Goal: Task Accomplishment & Management: Manage account settings

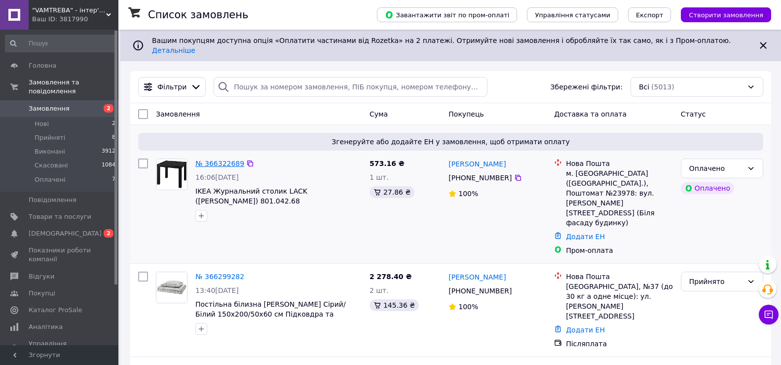
click at [214, 159] on link "№ 366322689" at bounding box center [219, 163] width 49 height 8
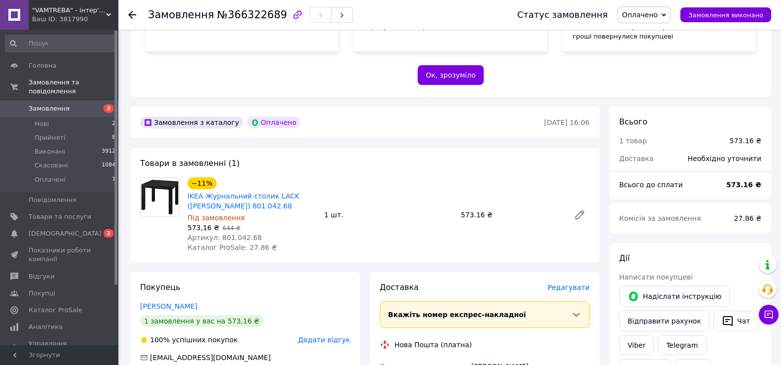
scroll to position [345, 0]
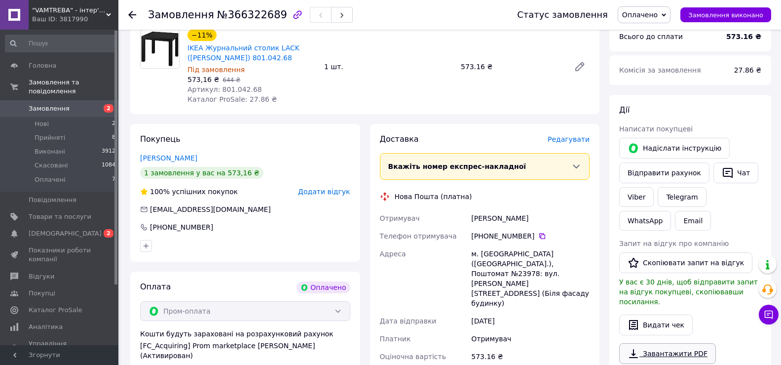
click at [668, 343] on link "Завантажити PDF" at bounding box center [667, 353] width 97 height 21
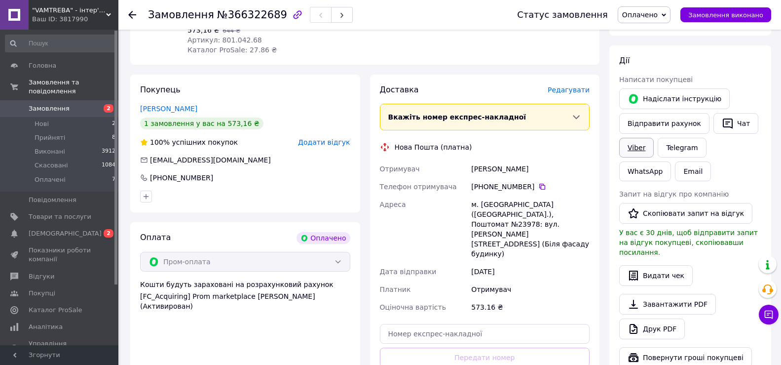
click at [638, 141] on link "Viber" at bounding box center [636, 148] width 35 height 20
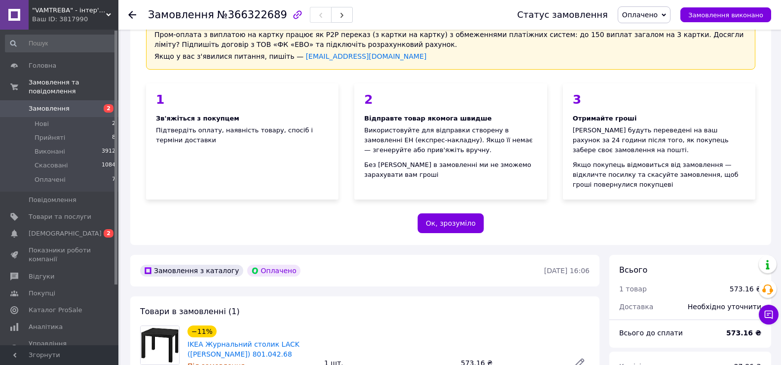
scroll to position [0, 0]
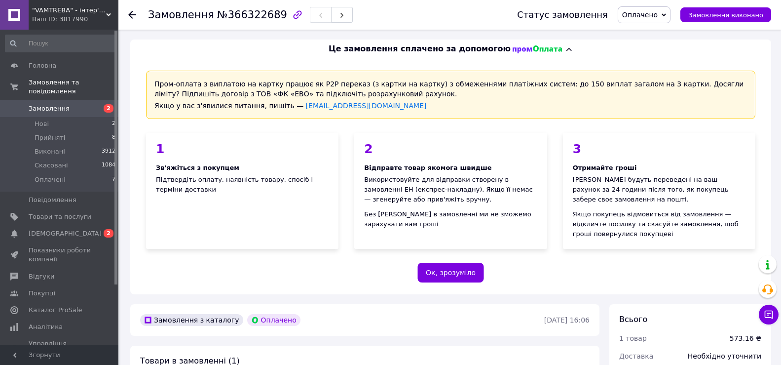
click at [50, 104] on span "Замовлення" at bounding box center [49, 108] width 41 height 9
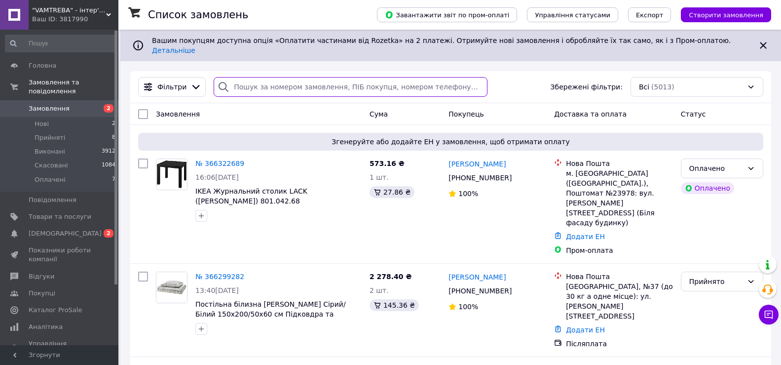
click at [255, 77] on input "search" at bounding box center [350, 87] width 273 height 20
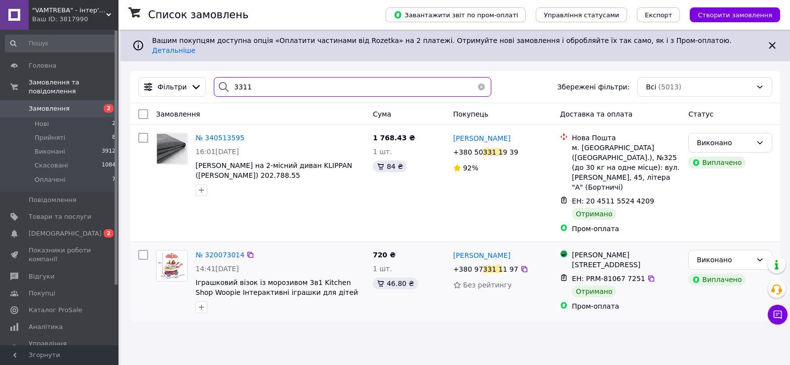
type input "3311"
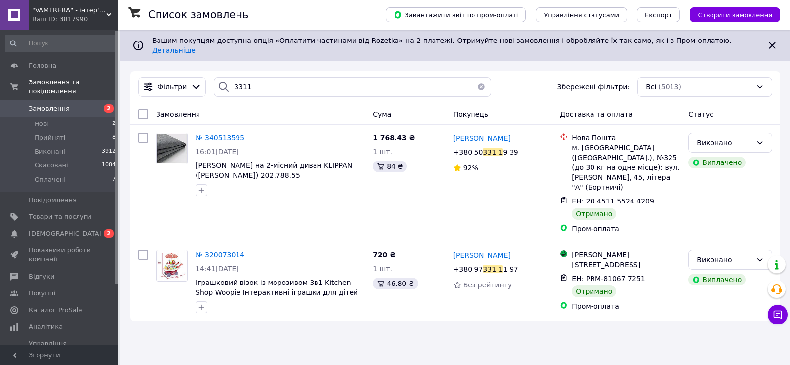
click at [48, 104] on span "Замовлення" at bounding box center [49, 108] width 41 height 9
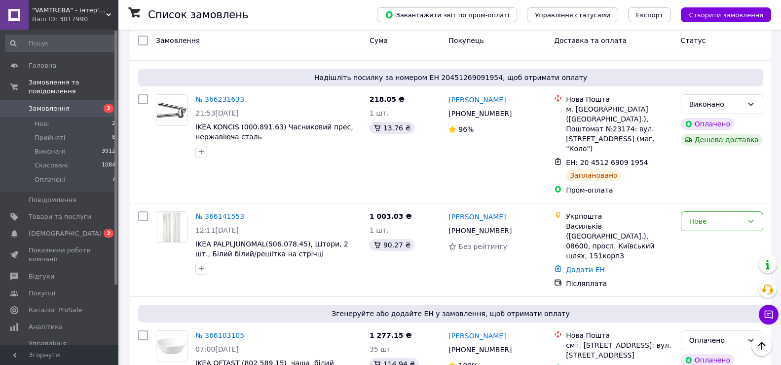
scroll to position [345, 0]
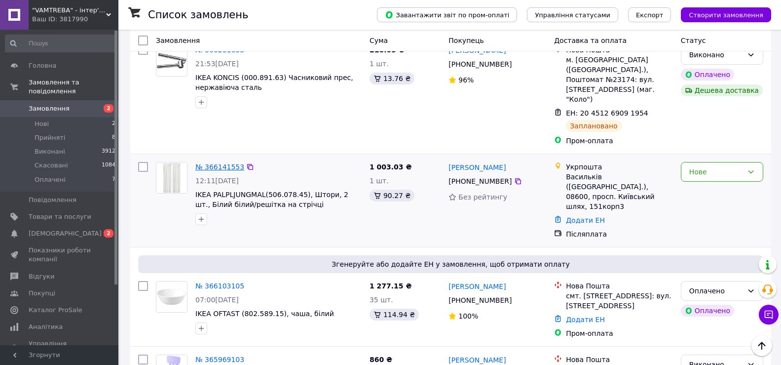
click at [226, 163] on link "№ 366141553" at bounding box center [219, 167] width 49 height 8
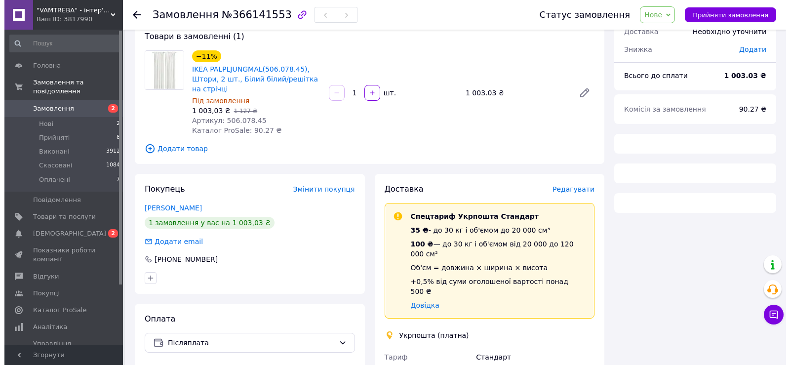
scroll to position [99, 0]
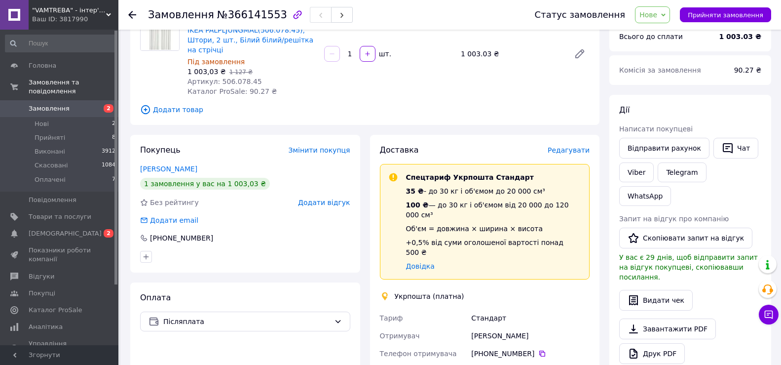
click at [341, 198] on span "Додати відгук" at bounding box center [324, 202] width 52 height 8
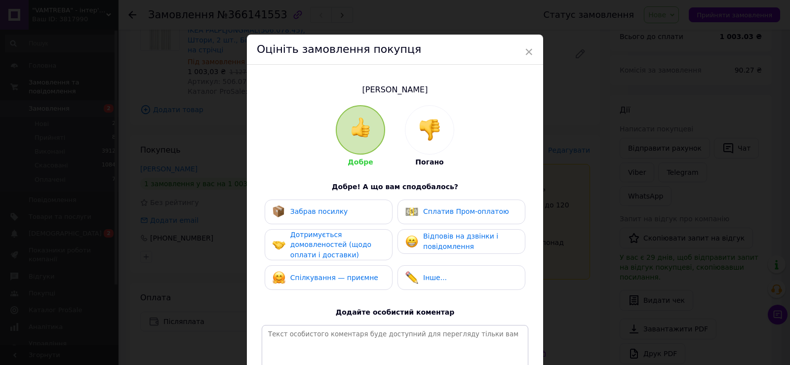
click at [431, 160] on span "Погано" at bounding box center [429, 162] width 28 height 8
click at [422, 131] on img at bounding box center [430, 130] width 22 height 22
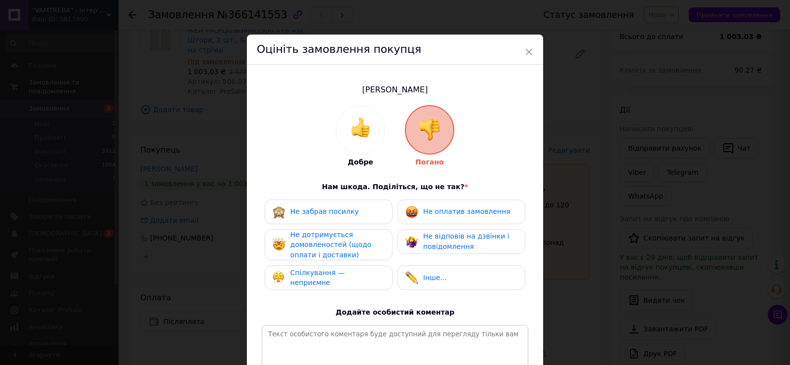
click at [316, 246] on span "Не дотримується домовленостей (щодо оплати і доставки)" at bounding box center [330, 244] width 81 height 28
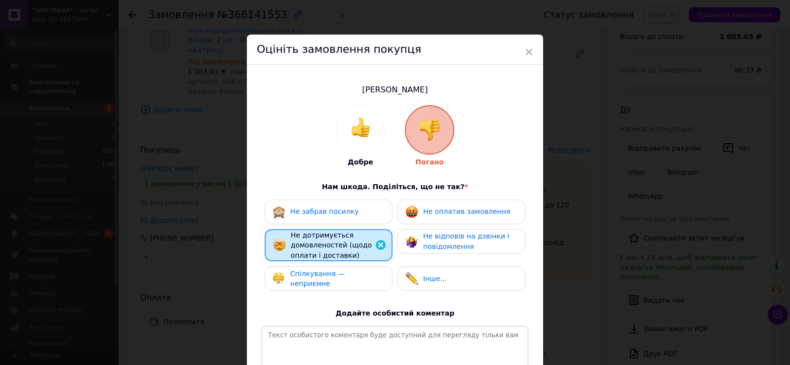
click at [451, 208] on span "Не оплатив замовлення" at bounding box center [466, 211] width 87 height 8
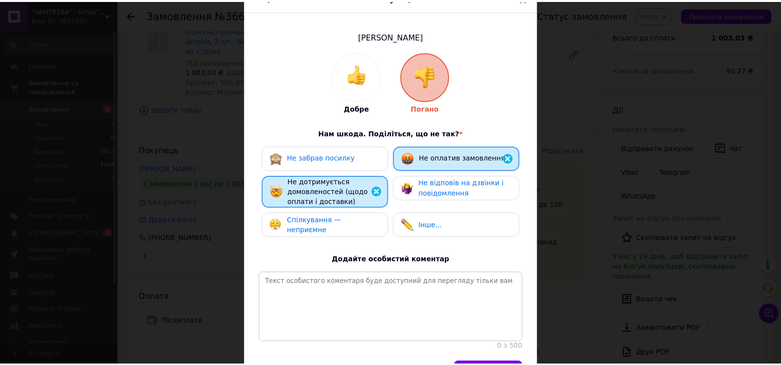
scroll to position [121, 0]
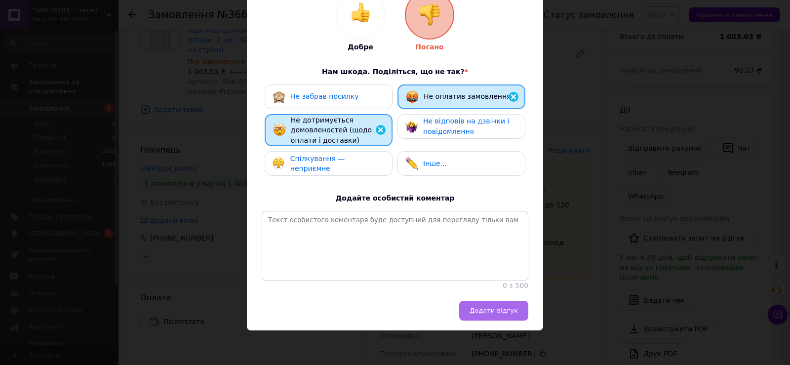
click at [520, 310] on button "Додати відгук" at bounding box center [493, 311] width 69 height 20
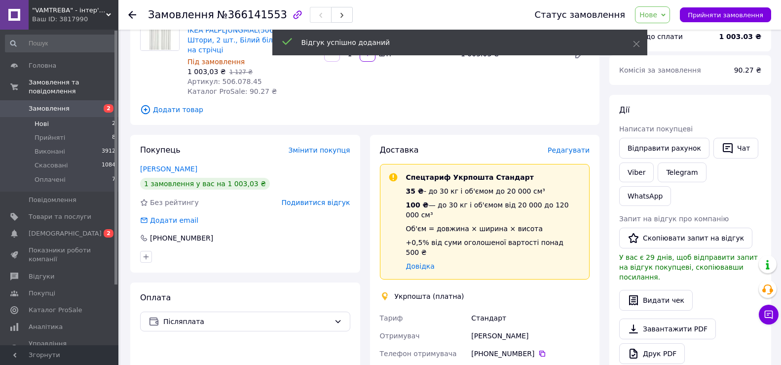
click at [49, 117] on li "Нові 2" at bounding box center [60, 124] width 121 height 14
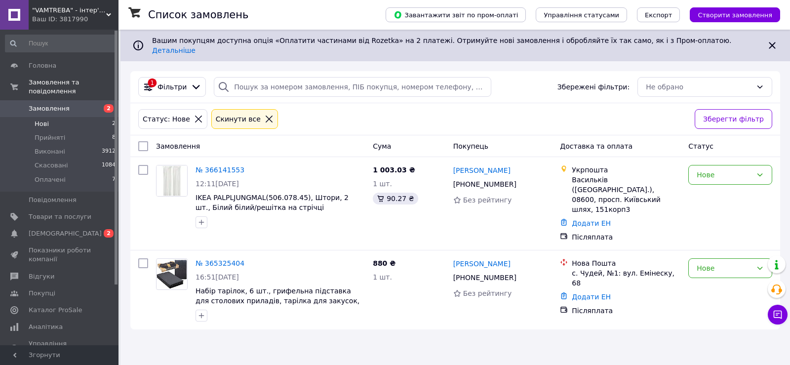
click at [36, 104] on span "Замовлення" at bounding box center [49, 108] width 41 height 9
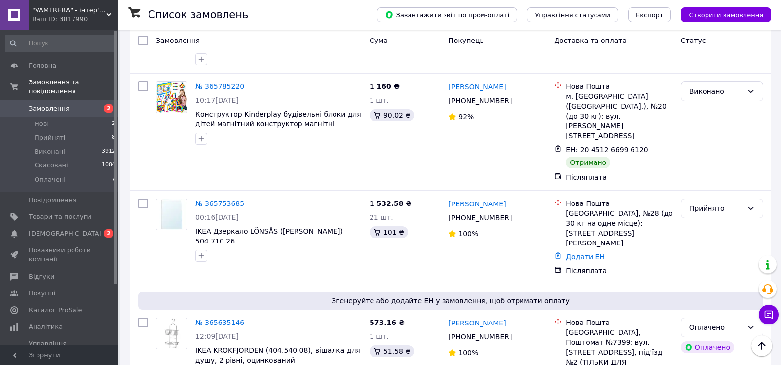
scroll to position [1627, 0]
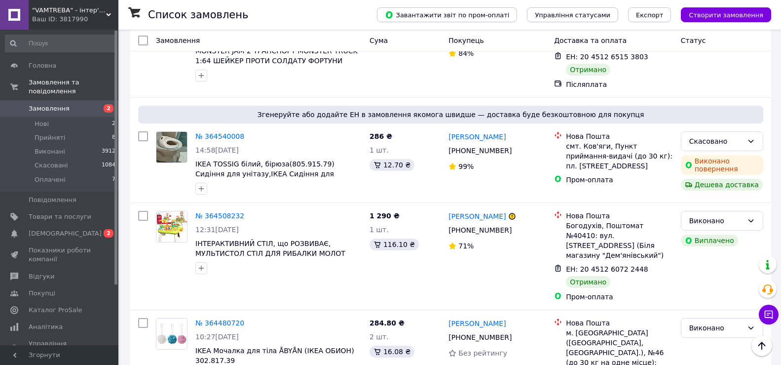
scroll to position [1690, 0]
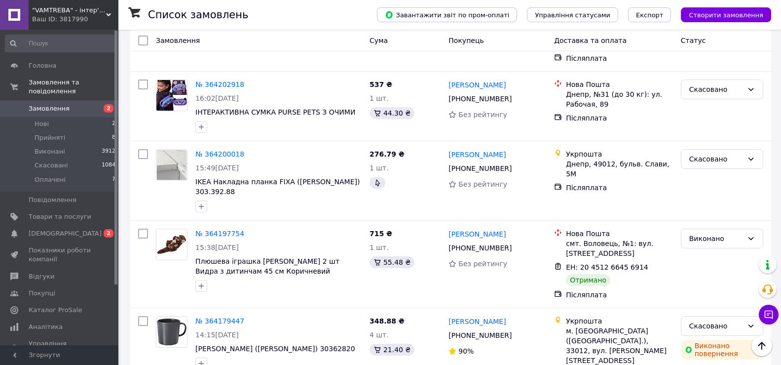
scroll to position [592, 0]
